Goal: Task Accomplishment & Management: Use online tool/utility

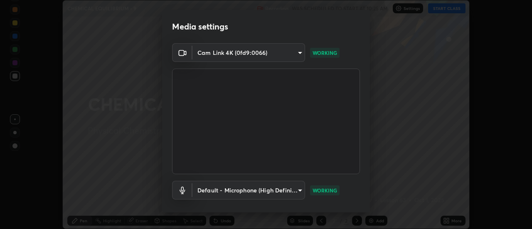
scroll to position [44, 0]
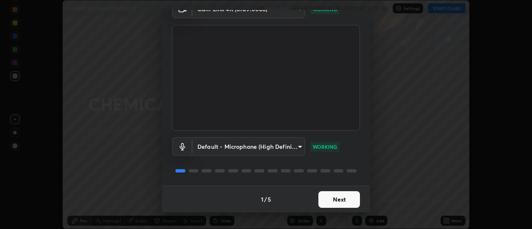
click at [341, 199] on button "Next" at bounding box center [339, 199] width 42 height 17
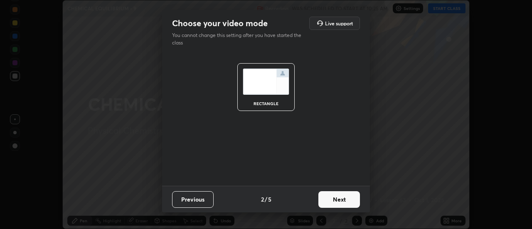
click at [347, 200] on button "Next" at bounding box center [339, 199] width 42 height 17
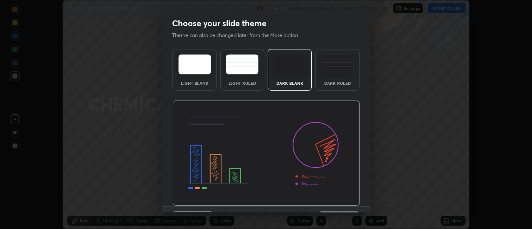
scroll to position [20, 0]
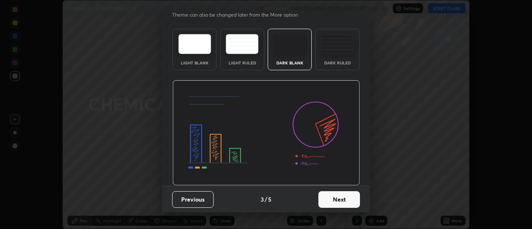
click at [353, 201] on button "Next" at bounding box center [339, 199] width 42 height 17
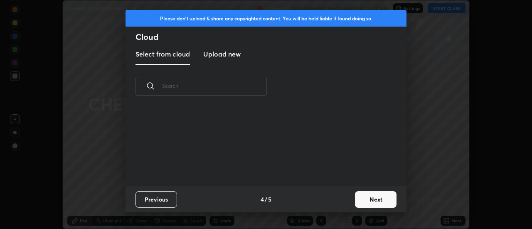
scroll to position [0, 0]
click at [360, 199] on button "Next" at bounding box center [376, 199] width 42 height 17
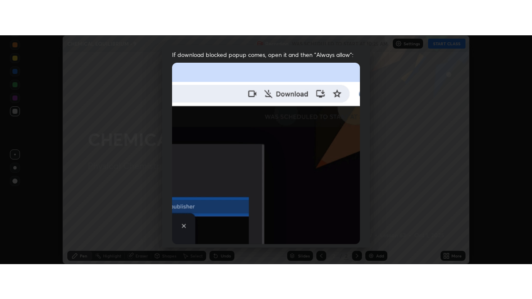
scroll to position [213, 0]
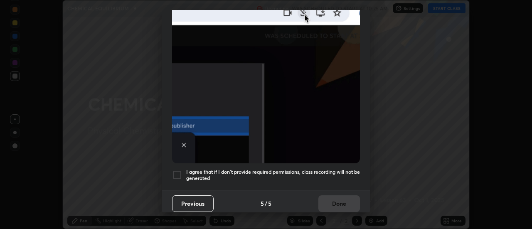
click at [317, 169] on h5 "I agree that if I don't provide required permissions, class recording will not …" at bounding box center [273, 175] width 174 height 13
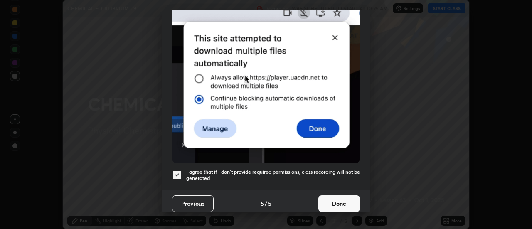
click at [335, 201] on button "Done" at bounding box center [339, 203] width 42 height 17
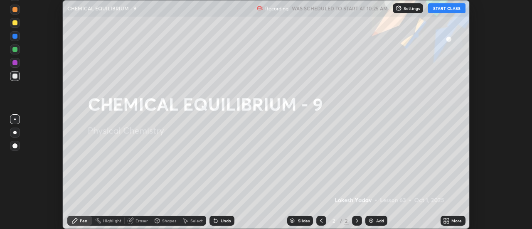
click at [440, 11] on button "START CLASS" at bounding box center [446, 8] width 37 height 10
click at [446, 219] on icon at bounding box center [445, 219] width 2 height 2
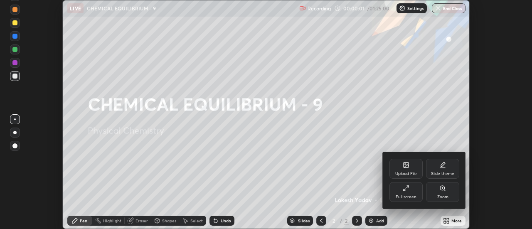
click at [407, 191] on icon at bounding box center [405, 188] width 7 height 7
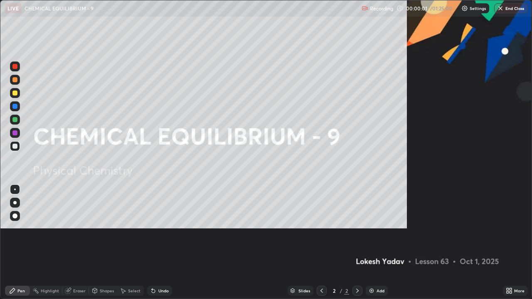
scroll to position [299, 532]
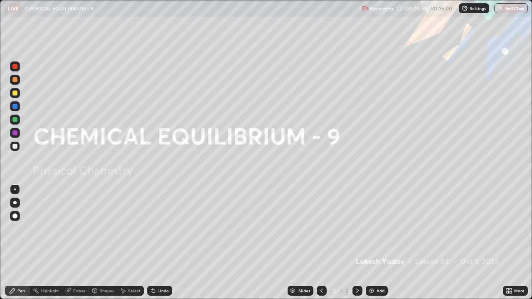
click at [17, 95] on div at bounding box center [14, 93] width 5 height 5
click at [376, 228] on div "Add" at bounding box center [380, 291] width 8 height 4
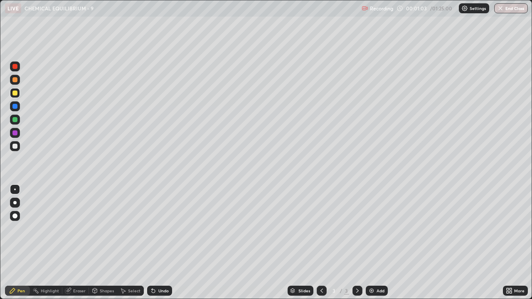
click at [321, 228] on icon at bounding box center [321, 290] width 7 height 7
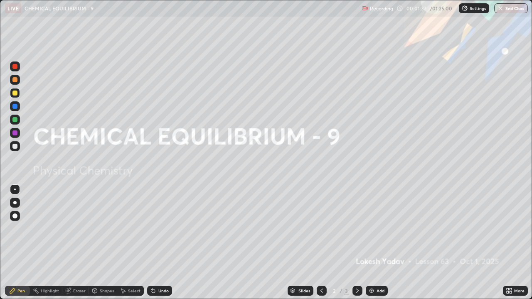
click at [15, 124] on div at bounding box center [15, 120] width 10 height 10
click at [356, 228] on icon at bounding box center [357, 290] width 7 height 7
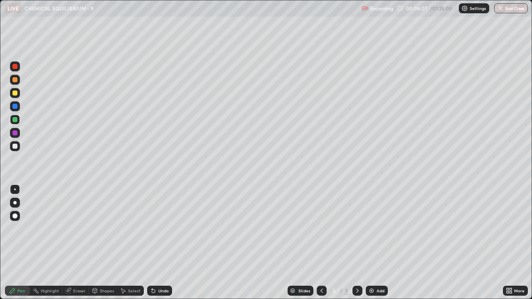
click at [15, 92] on div at bounding box center [14, 93] width 5 height 5
click at [155, 228] on div "Undo" at bounding box center [159, 291] width 25 height 10
click at [158, 228] on div "Undo" at bounding box center [163, 291] width 10 height 4
click at [16, 146] on div at bounding box center [14, 146] width 5 height 5
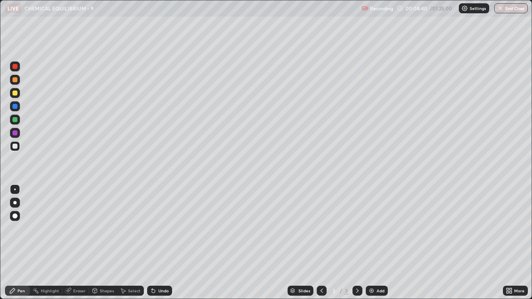
click at [16, 95] on div at bounding box center [14, 93] width 5 height 5
click at [161, 228] on div "Undo" at bounding box center [163, 291] width 10 height 4
click at [159, 228] on div "Undo" at bounding box center [159, 291] width 25 height 10
click at [162, 228] on div "Undo" at bounding box center [163, 291] width 10 height 4
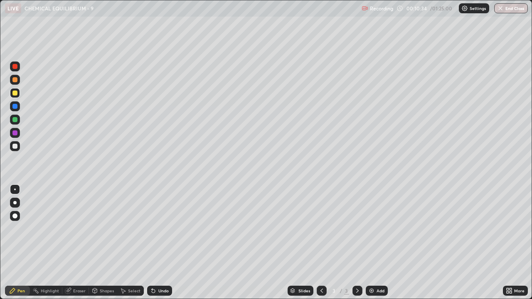
click at [164, 228] on div "Undo" at bounding box center [163, 291] width 10 height 4
click at [162, 228] on div "Undo" at bounding box center [163, 291] width 10 height 4
click at [161, 228] on div "Undo" at bounding box center [163, 291] width 10 height 4
click at [15, 147] on div at bounding box center [14, 146] width 5 height 5
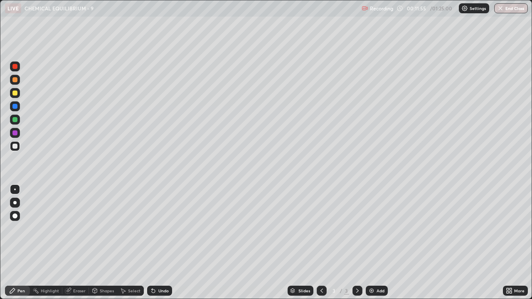
click at [128, 228] on div "Select" at bounding box center [134, 291] width 12 height 4
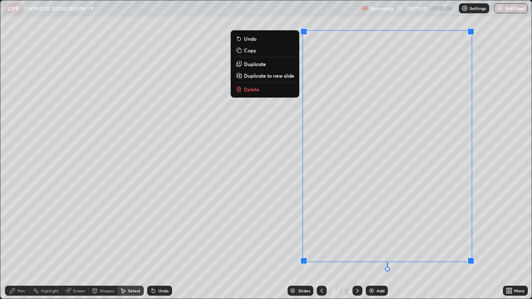
click at [288, 76] on p "Duplicate to new slide" at bounding box center [269, 75] width 50 height 7
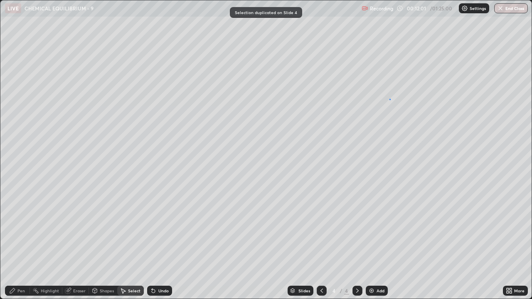
click at [0, 0] on div at bounding box center [0, 0] width 0 height 0
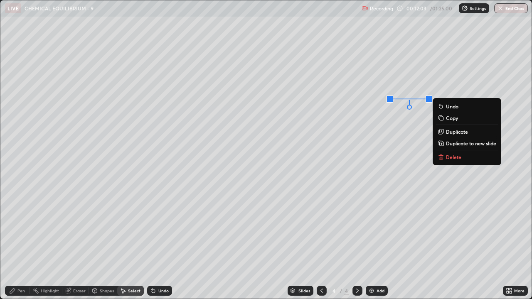
click at [24, 228] on div "Pen" at bounding box center [17, 291] width 25 height 10
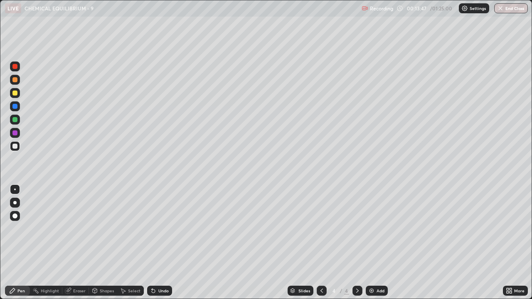
click at [74, 228] on div "Eraser" at bounding box center [79, 291] width 12 height 4
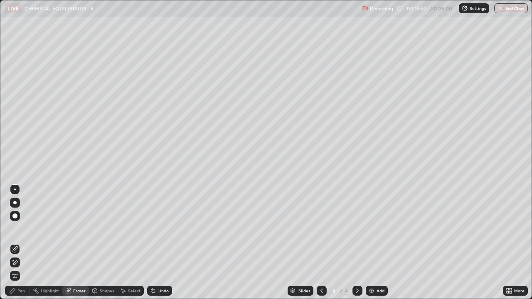
click at [20, 228] on div "Pen" at bounding box center [20, 291] width 7 height 4
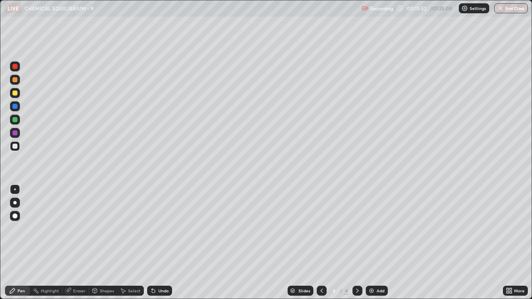
click at [16, 96] on div at bounding box center [15, 93] width 10 height 10
click at [163, 228] on div "Undo" at bounding box center [163, 291] width 10 height 4
click at [161, 228] on div "Undo" at bounding box center [163, 291] width 10 height 4
click at [160, 228] on div "Undo" at bounding box center [163, 291] width 10 height 4
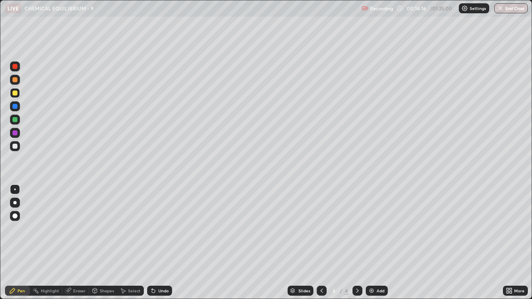
click at [160, 228] on div "Undo" at bounding box center [159, 291] width 25 height 10
click at [161, 228] on div "Undo" at bounding box center [163, 291] width 10 height 4
click at [159, 228] on div "Undo" at bounding box center [163, 291] width 10 height 4
click at [155, 228] on icon at bounding box center [153, 290] width 7 height 7
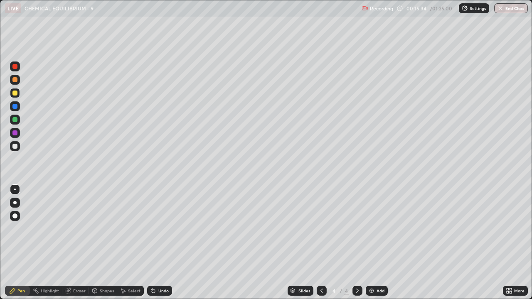
click at [156, 228] on div "Undo" at bounding box center [159, 291] width 25 height 10
click at [477, 228] on div "Slides 4 / 4 Add" at bounding box center [337, 290] width 331 height 17
click at [470, 228] on div "Slides 4 / 4 Add" at bounding box center [337, 290] width 331 height 17
click at [483, 228] on div "Slides 4 / 4 Add" at bounding box center [337, 290] width 331 height 17
click at [482, 228] on div "Slides 4 / 4 Add" at bounding box center [337, 290] width 331 height 17
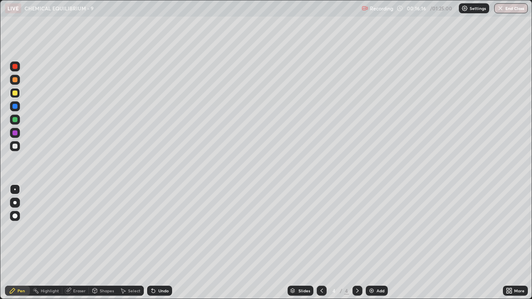
click at [482, 228] on div "Slides 4 / 4 Add" at bounding box center [337, 290] width 331 height 17
click at [129, 228] on div "Select" at bounding box center [130, 291] width 27 height 10
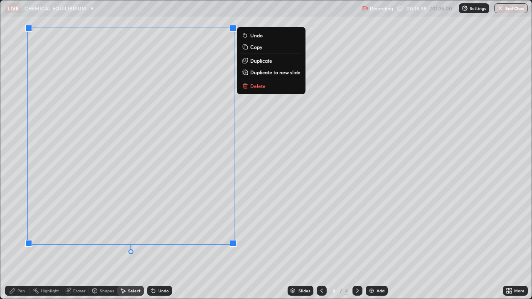
click at [260, 73] on p "Duplicate to new slide" at bounding box center [275, 72] width 50 height 7
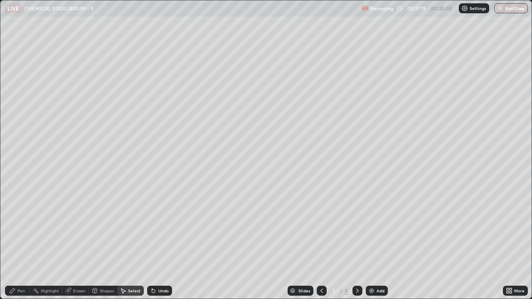
click at [24, 228] on div "Pen" at bounding box center [20, 291] width 7 height 4
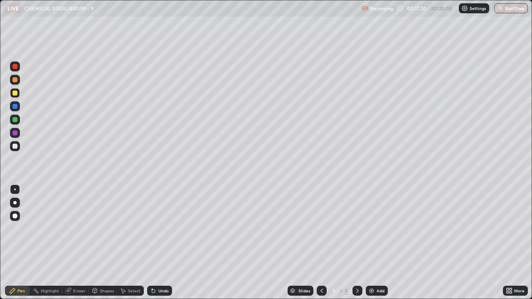
click at [13, 147] on div at bounding box center [14, 146] width 5 height 5
click at [14, 119] on div at bounding box center [14, 119] width 5 height 5
click at [126, 228] on div "Select" at bounding box center [130, 291] width 27 height 10
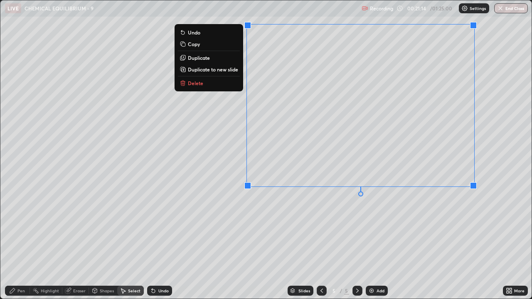
click at [234, 72] on p "Duplicate to new slide" at bounding box center [213, 69] width 50 height 7
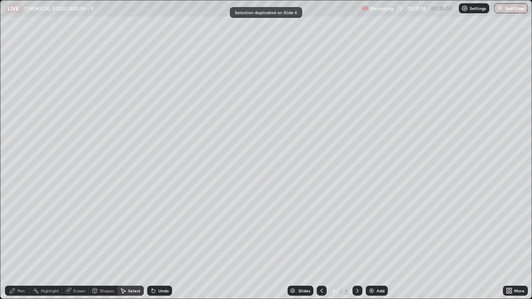
click at [14, 228] on icon at bounding box center [12, 290] width 7 height 7
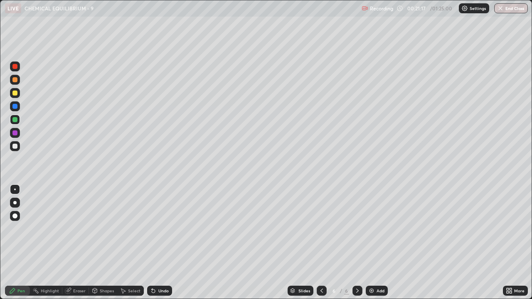
click at [15, 94] on div at bounding box center [14, 93] width 5 height 5
click at [157, 228] on div "Undo" at bounding box center [159, 291] width 25 height 10
click at [128, 228] on div "Select" at bounding box center [134, 291] width 12 height 4
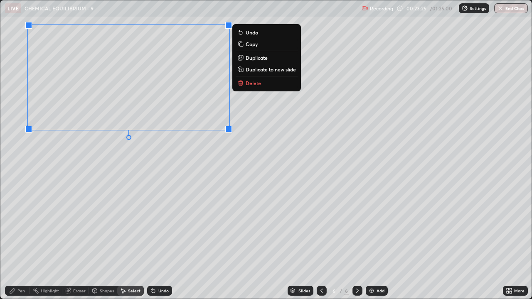
click at [255, 70] on p "Duplicate to new slide" at bounding box center [270, 69] width 50 height 7
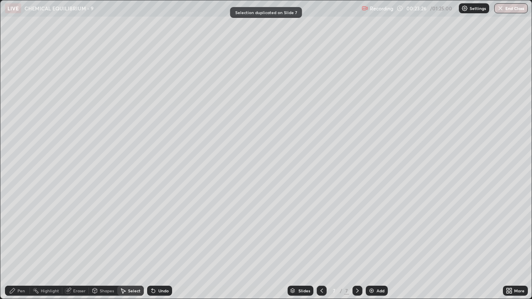
click at [20, 228] on div "Pen" at bounding box center [20, 291] width 7 height 4
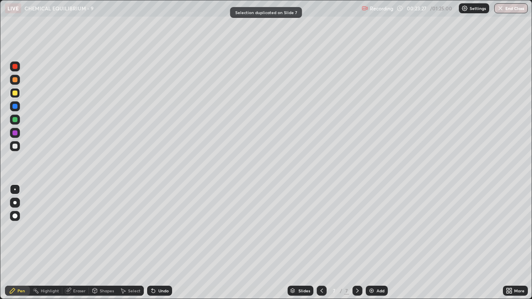
click at [15, 147] on div at bounding box center [14, 146] width 5 height 5
click at [18, 122] on div at bounding box center [15, 120] width 10 height 10
click at [15, 147] on div at bounding box center [14, 146] width 5 height 5
click at [14, 120] on div at bounding box center [14, 119] width 5 height 5
click at [15, 147] on div at bounding box center [14, 146] width 5 height 5
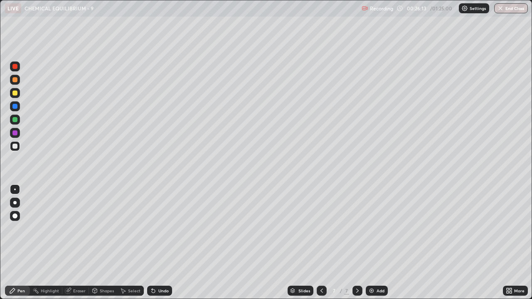
click at [155, 228] on icon at bounding box center [153, 290] width 7 height 7
click at [163, 228] on div "Undo" at bounding box center [163, 291] width 10 height 4
click at [17, 95] on div at bounding box center [15, 93] width 10 height 10
click at [167, 228] on div "Undo" at bounding box center [163, 291] width 10 height 4
click at [129, 228] on div "Select" at bounding box center [134, 291] width 12 height 4
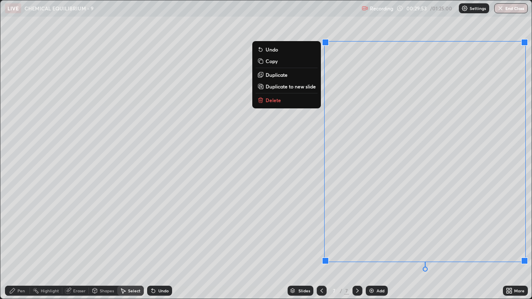
click at [314, 86] on p "Duplicate to new slide" at bounding box center [290, 86] width 50 height 7
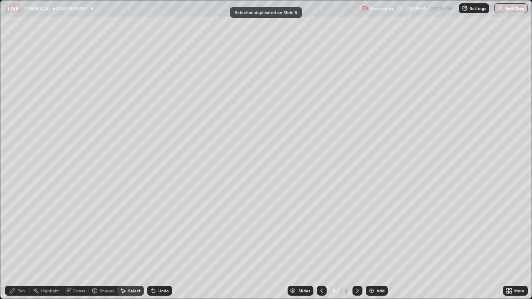
click at [17, 228] on div "Pen" at bounding box center [20, 291] width 7 height 4
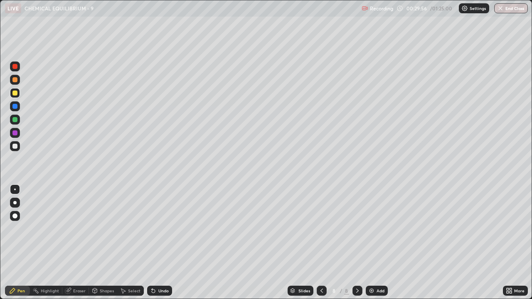
click at [17, 146] on div at bounding box center [14, 146] width 5 height 5
click at [15, 121] on div at bounding box center [14, 119] width 5 height 5
click at [16, 148] on div at bounding box center [14, 146] width 5 height 5
click at [16, 121] on div at bounding box center [14, 119] width 5 height 5
click at [15, 93] on div at bounding box center [14, 93] width 5 height 5
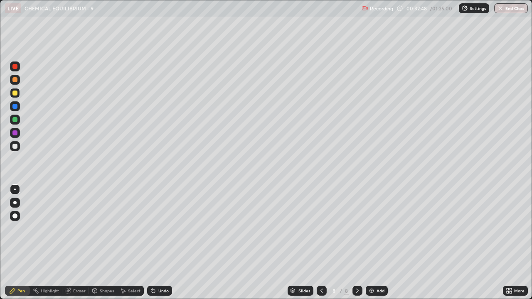
click at [129, 228] on div "Select" at bounding box center [134, 291] width 12 height 4
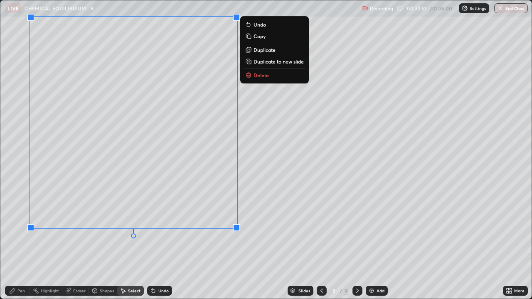
click at [275, 64] on p "Duplicate to new slide" at bounding box center [278, 61] width 50 height 7
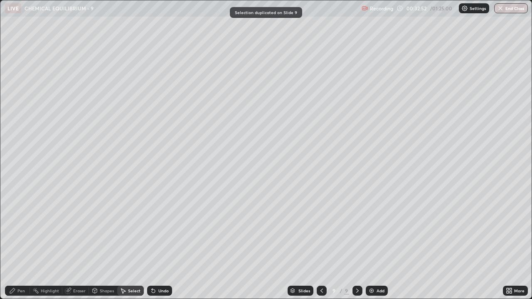
click at [23, 228] on div "Pen" at bounding box center [17, 291] width 25 height 10
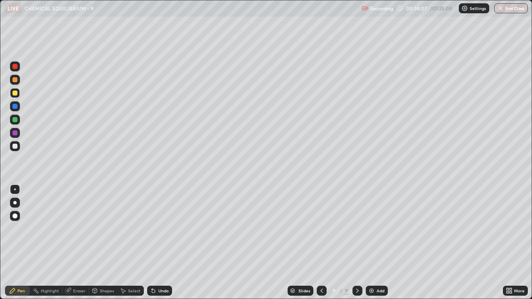
click at [16, 149] on div at bounding box center [15, 146] width 10 height 10
click at [126, 228] on div "Select" at bounding box center [130, 291] width 27 height 10
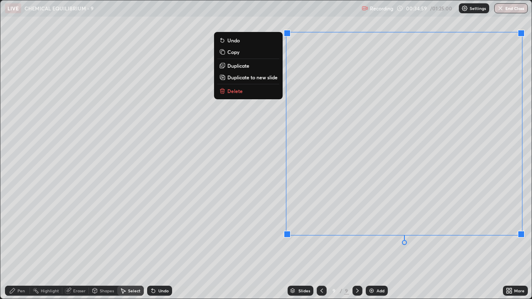
click at [277, 78] on p "Duplicate to new slide" at bounding box center [252, 77] width 50 height 7
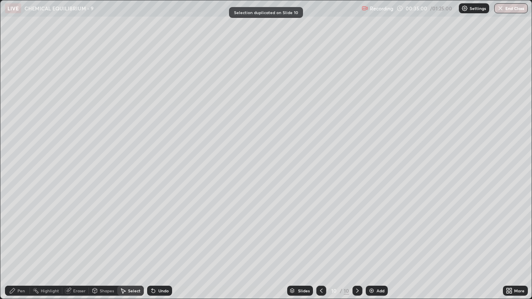
click at [22, 228] on div "Pen" at bounding box center [20, 291] width 7 height 4
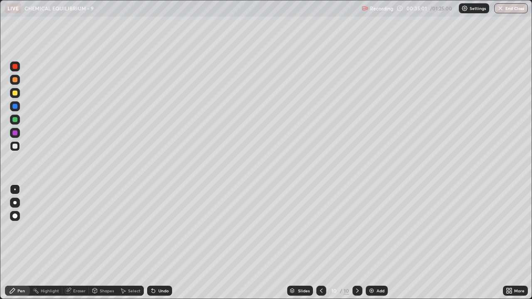
click at [17, 146] on div at bounding box center [14, 146] width 5 height 5
click at [15, 120] on div at bounding box center [14, 119] width 5 height 5
click at [372, 228] on img at bounding box center [371, 290] width 7 height 7
click at [14, 93] on div at bounding box center [14, 93] width 5 height 5
click at [15, 146] on div at bounding box center [14, 146] width 5 height 5
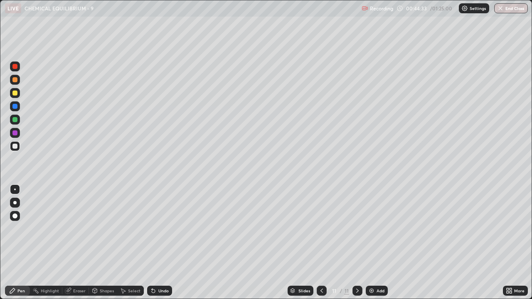
click at [14, 95] on div at bounding box center [14, 93] width 5 height 5
click at [15, 147] on div at bounding box center [14, 146] width 5 height 5
click at [16, 96] on div at bounding box center [15, 93] width 10 height 10
click at [128, 228] on div "Select" at bounding box center [130, 291] width 27 height 10
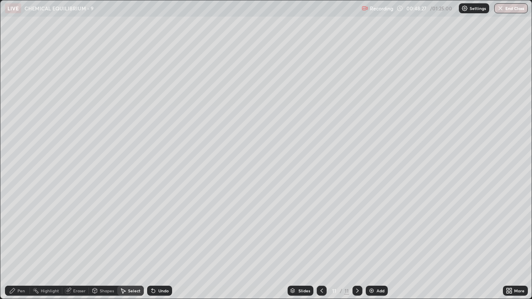
click at [375, 228] on div "Add" at bounding box center [376, 291] width 22 height 10
click at [14, 228] on icon at bounding box center [12, 290] width 7 height 7
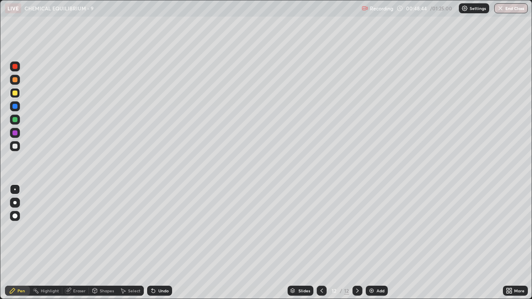
click at [17, 147] on div at bounding box center [14, 146] width 5 height 5
click at [15, 147] on div at bounding box center [14, 146] width 5 height 5
click at [15, 94] on div at bounding box center [14, 93] width 5 height 5
click at [155, 228] on icon at bounding box center [153, 290] width 7 height 7
click at [156, 228] on div "Undo" at bounding box center [159, 291] width 25 height 10
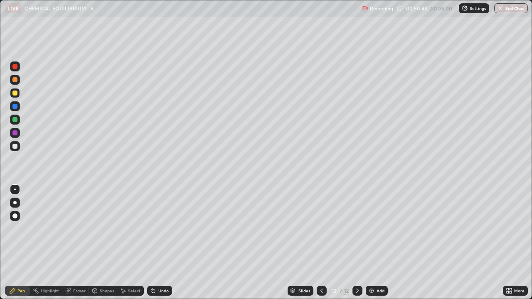
click at [153, 228] on icon at bounding box center [153, 290] width 3 height 3
click at [75, 228] on div "Eraser" at bounding box center [79, 291] width 12 height 4
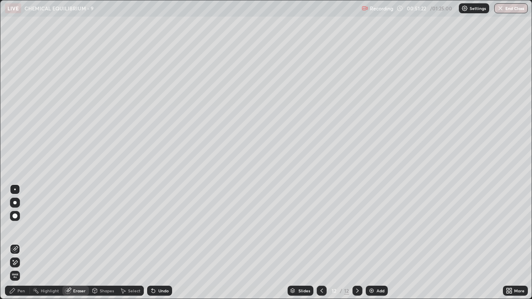
click at [22, 228] on div "Pen" at bounding box center [17, 291] width 25 height 10
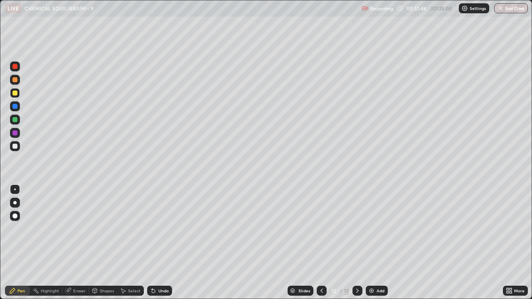
click at [78, 228] on div "Eraser" at bounding box center [79, 291] width 12 height 4
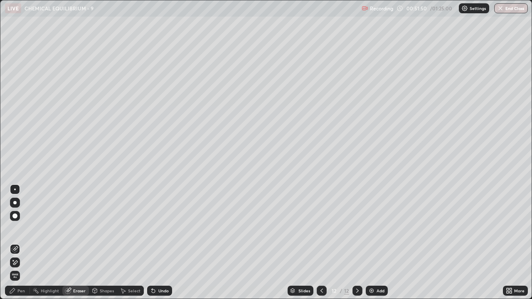
click at [21, 228] on div "Pen" at bounding box center [17, 291] width 25 height 10
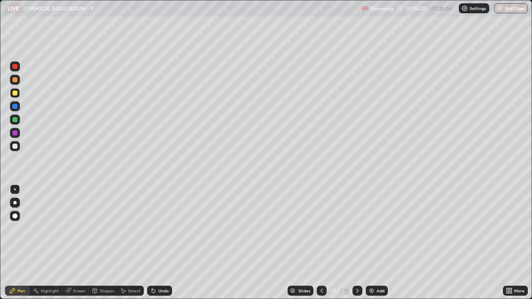
click at [156, 228] on div "Undo" at bounding box center [159, 291] width 25 height 10
click at [74, 228] on div "Eraser" at bounding box center [79, 291] width 12 height 4
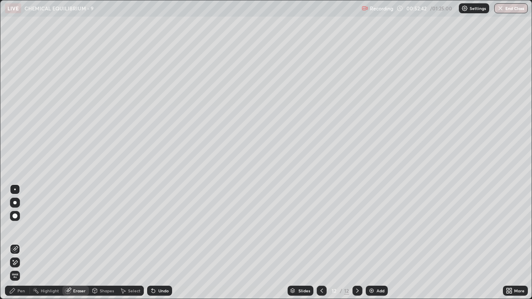
click at [24, 228] on div "Pen" at bounding box center [17, 291] width 25 height 10
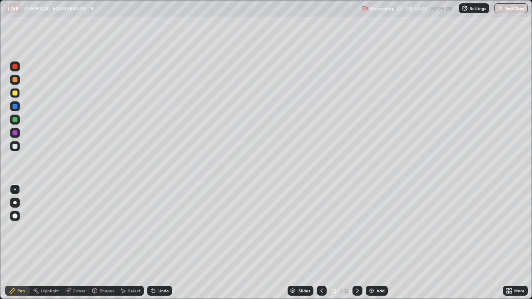
click at [15, 93] on div at bounding box center [14, 93] width 5 height 5
click at [18, 147] on div at bounding box center [15, 146] width 10 height 10
click at [15, 92] on div at bounding box center [14, 93] width 5 height 5
click at [156, 228] on div "Undo" at bounding box center [159, 291] width 25 height 10
click at [158, 228] on div "Undo" at bounding box center [159, 291] width 25 height 10
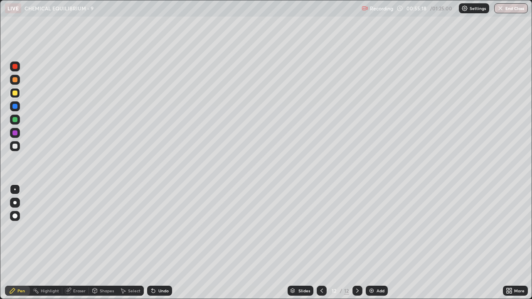
click at [157, 228] on div "Undo" at bounding box center [159, 291] width 25 height 10
click at [14, 144] on div at bounding box center [14, 146] width 5 height 5
click at [159, 228] on div "Undo" at bounding box center [163, 291] width 10 height 4
click at [130, 228] on div "Select" at bounding box center [134, 291] width 12 height 4
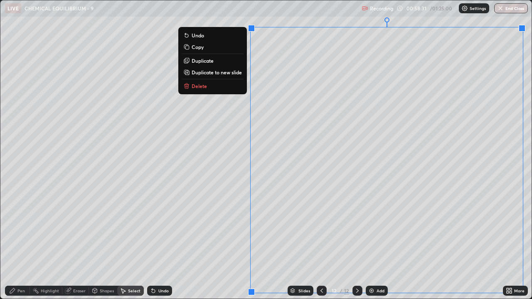
click at [236, 74] on p "Duplicate to new slide" at bounding box center [216, 72] width 50 height 7
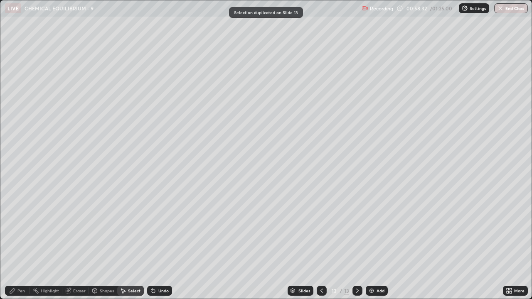
click at [17, 228] on div "Pen" at bounding box center [17, 291] width 25 height 10
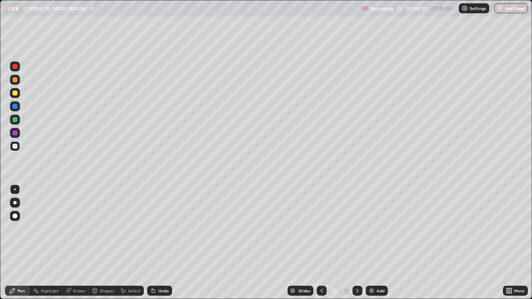
click at [14, 95] on div at bounding box center [14, 93] width 5 height 5
click at [17, 145] on div at bounding box center [14, 146] width 5 height 5
click at [16, 120] on div at bounding box center [14, 119] width 5 height 5
click at [135, 228] on div "Select" at bounding box center [134, 291] width 12 height 4
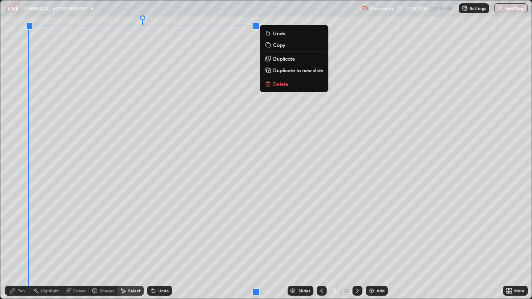
click at [281, 72] on p "Duplicate to new slide" at bounding box center [298, 70] width 50 height 7
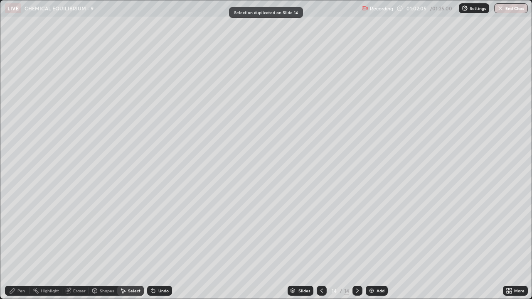
click at [17, 228] on div "Pen" at bounding box center [17, 291] width 25 height 10
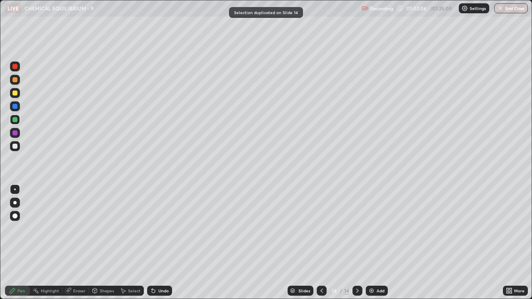
click at [16, 96] on div at bounding box center [15, 93] width 10 height 10
click at [164, 228] on div "Undo" at bounding box center [159, 291] width 25 height 10
click at [163, 228] on div "Undo" at bounding box center [163, 291] width 10 height 4
click at [165, 228] on div "Undo" at bounding box center [159, 291] width 25 height 10
click at [15, 147] on div at bounding box center [14, 146] width 5 height 5
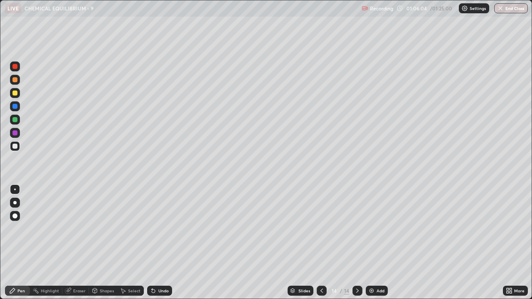
click at [162, 228] on div "Undo" at bounding box center [163, 291] width 10 height 4
click at [155, 228] on div "Undo" at bounding box center [159, 291] width 25 height 10
click at [164, 228] on div "Undo" at bounding box center [163, 291] width 10 height 4
click at [128, 228] on div "Select" at bounding box center [134, 291] width 12 height 4
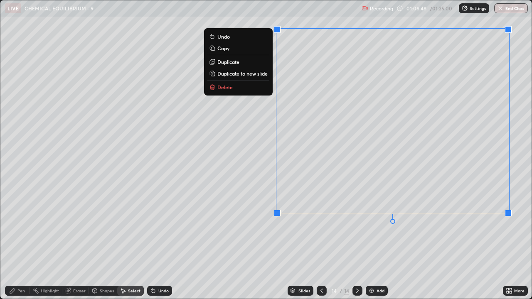
click at [267, 74] on p "Duplicate to new slide" at bounding box center [242, 73] width 50 height 7
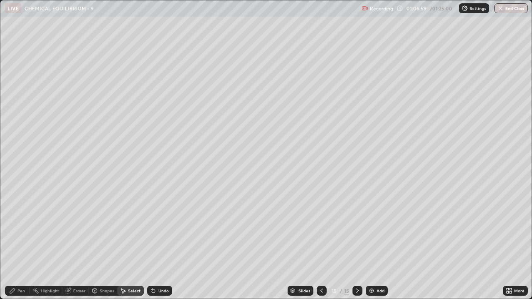
click at [19, 228] on div "Pen" at bounding box center [20, 291] width 7 height 4
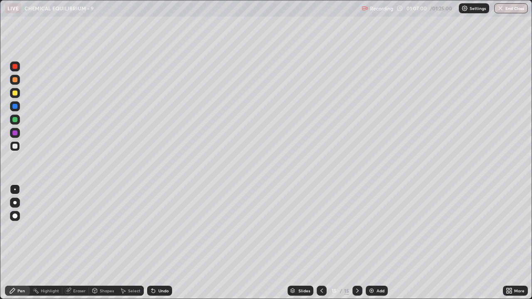
click at [15, 94] on div at bounding box center [14, 93] width 5 height 5
click at [157, 228] on div "Undo" at bounding box center [159, 291] width 25 height 10
click at [158, 228] on div "Undo" at bounding box center [163, 291] width 10 height 4
click at [14, 146] on div at bounding box center [14, 146] width 5 height 5
click at [15, 83] on div at bounding box center [15, 80] width 10 height 10
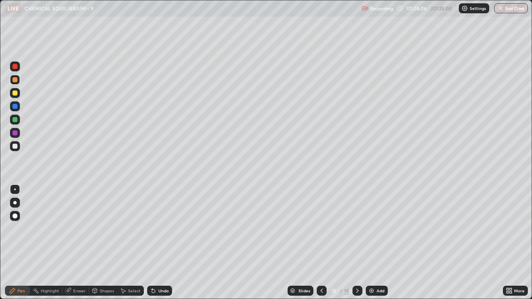
click at [14, 91] on div at bounding box center [14, 93] width 5 height 5
click at [18, 150] on div at bounding box center [15, 146] width 10 height 10
click at [133, 228] on div "Select" at bounding box center [134, 291] width 12 height 4
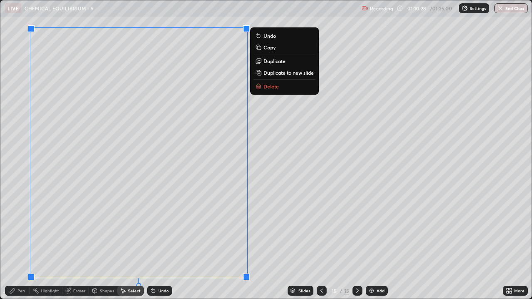
click at [271, 74] on p "Duplicate to new slide" at bounding box center [288, 72] width 50 height 7
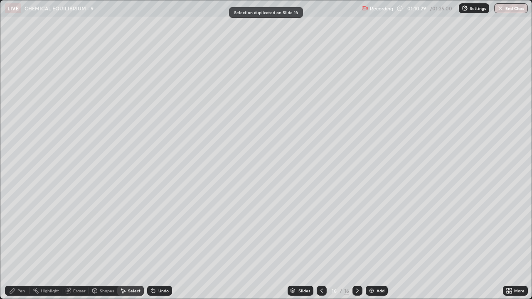
click at [17, 228] on div "Pen" at bounding box center [17, 291] width 25 height 10
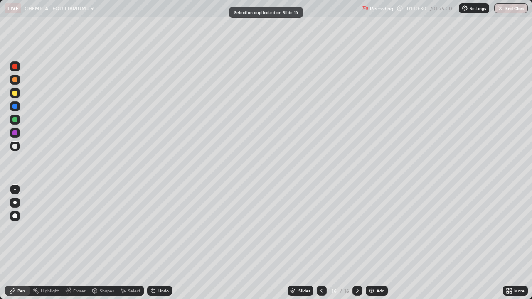
click at [14, 93] on div at bounding box center [14, 93] width 5 height 5
click at [162, 228] on div "Undo" at bounding box center [163, 291] width 10 height 4
click at [130, 228] on div "Select" at bounding box center [134, 291] width 12 height 4
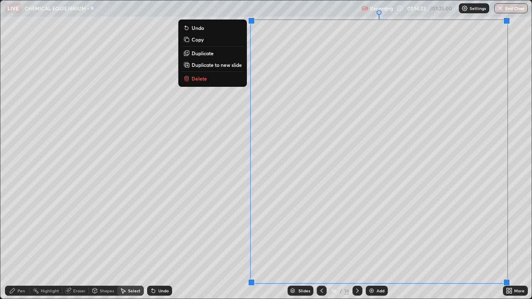
click at [236, 66] on p "Duplicate to new slide" at bounding box center [216, 64] width 50 height 7
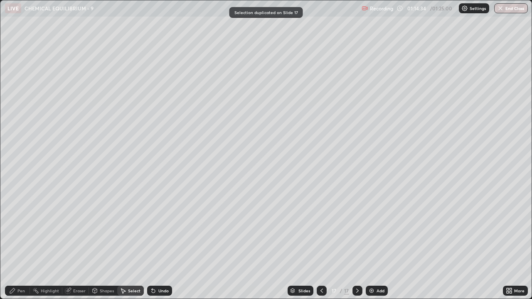
click at [15, 228] on icon at bounding box center [12, 290] width 7 height 7
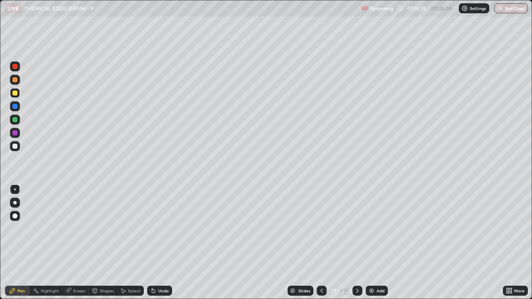
click at [12, 143] on div at bounding box center [15, 146] width 10 height 10
click at [158, 228] on div "Undo" at bounding box center [159, 291] width 25 height 10
click at [15, 120] on div at bounding box center [14, 119] width 5 height 5
click at [158, 228] on div "Undo" at bounding box center [163, 291] width 10 height 4
click at [156, 228] on div "Undo" at bounding box center [159, 291] width 25 height 10
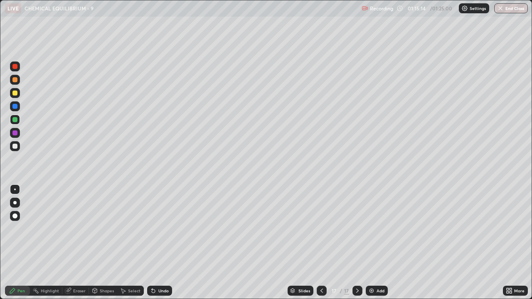
click at [155, 228] on icon at bounding box center [153, 290] width 7 height 7
click at [153, 228] on icon at bounding box center [153, 290] width 3 height 3
click at [15, 145] on div at bounding box center [14, 146] width 5 height 5
click at [152, 228] on icon at bounding box center [153, 290] width 3 height 3
click at [156, 228] on div "Undo" at bounding box center [159, 291] width 25 height 10
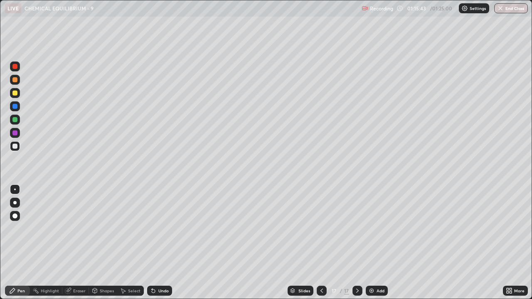
click at [15, 120] on div at bounding box center [14, 119] width 5 height 5
click at [155, 228] on div "Undo" at bounding box center [159, 291] width 25 height 10
click at [157, 228] on div "Undo" at bounding box center [159, 291] width 25 height 10
click at [13, 146] on div at bounding box center [14, 146] width 5 height 5
click at [152, 228] on icon at bounding box center [153, 290] width 3 height 3
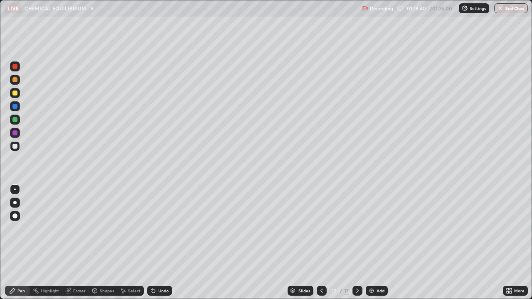
click at [15, 108] on div at bounding box center [14, 106] width 5 height 5
click at [15, 134] on div at bounding box center [14, 132] width 5 height 5
click at [155, 228] on icon at bounding box center [153, 290] width 7 height 7
click at [159, 228] on div "Undo" at bounding box center [159, 291] width 25 height 10
click at [15, 148] on div at bounding box center [14, 146] width 5 height 5
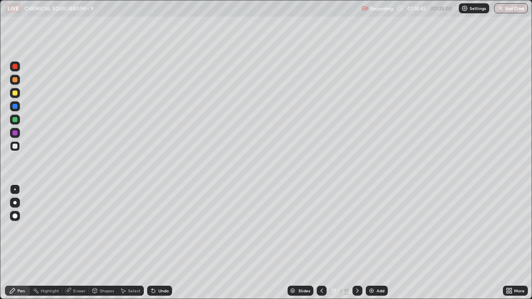
click at [14, 106] on div at bounding box center [14, 106] width 5 height 5
click at [15, 147] on div at bounding box center [14, 146] width 5 height 5
click at [15, 134] on div at bounding box center [14, 132] width 5 height 5
click at [14, 145] on div at bounding box center [14, 146] width 5 height 5
click at [16, 108] on div at bounding box center [14, 106] width 5 height 5
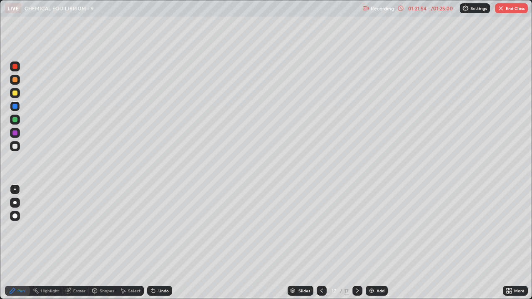
click at [14, 81] on div at bounding box center [14, 79] width 5 height 5
click at [15, 93] on div at bounding box center [14, 93] width 5 height 5
click at [15, 80] on div at bounding box center [14, 79] width 5 height 5
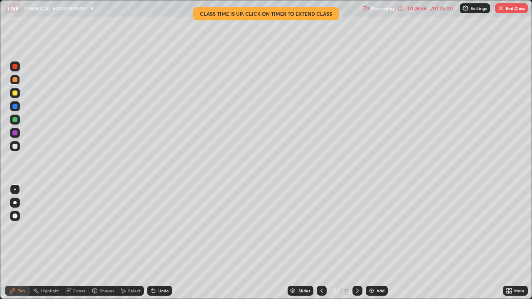
click at [508, 7] on button "End Class" at bounding box center [511, 8] width 33 height 10
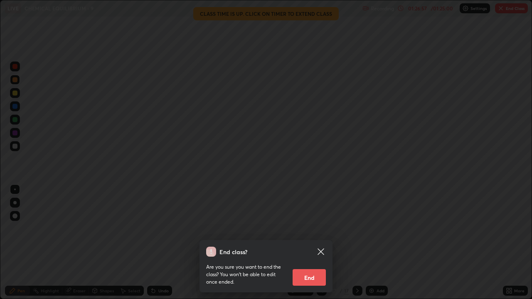
click at [313, 228] on button "End" at bounding box center [308, 277] width 33 height 17
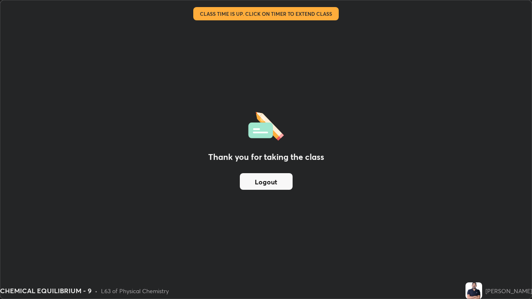
click at [284, 182] on button "Logout" at bounding box center [266, 181] width 53 height 17
